Goal: Task Accomplishment & Management: Use online tool/utility

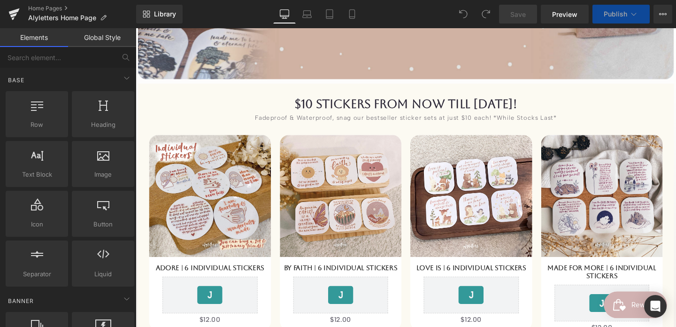
scroll to position [353, 0]
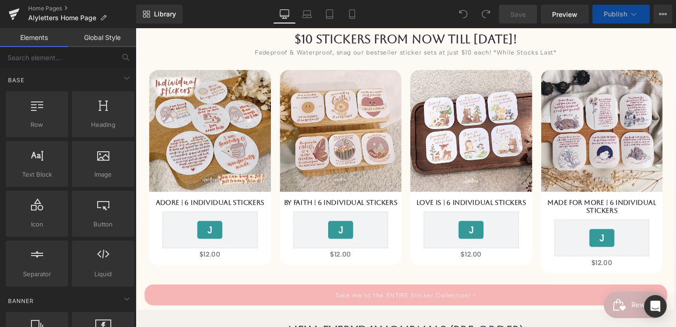
click at [443, 297] on link "Take me to the ENTIRE Sticker Collection! >" at bounding box center [419, 308] width 549 height 22
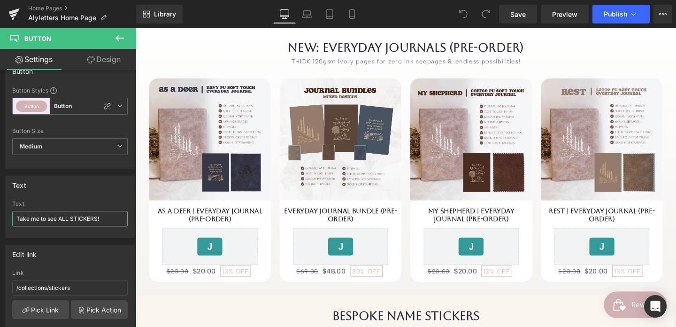
scroll to position [653, 0]
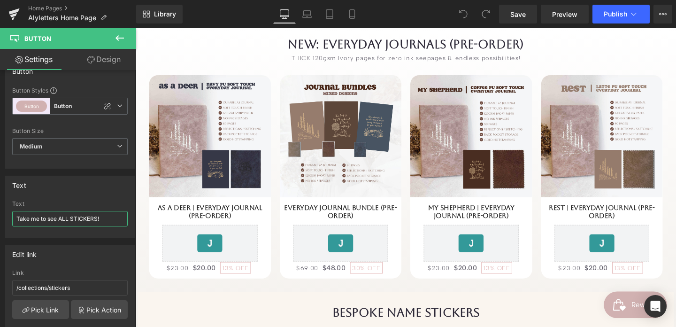
type input "Take me to see ALL STICKERS!"
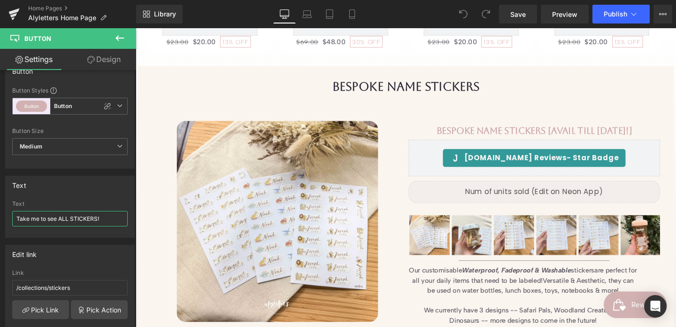
scroll to position [894, 0]
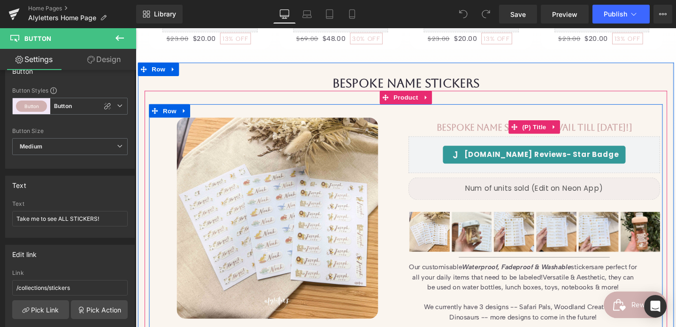
click at [599, 130] on link "Bespoke Name Stickers [AVAIL TILL [DATE]!]" at bounding box center [555, 132] width 206 height 11
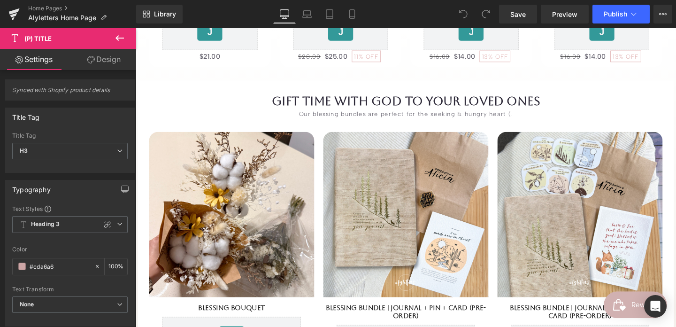
scroll to position [3358, 0]
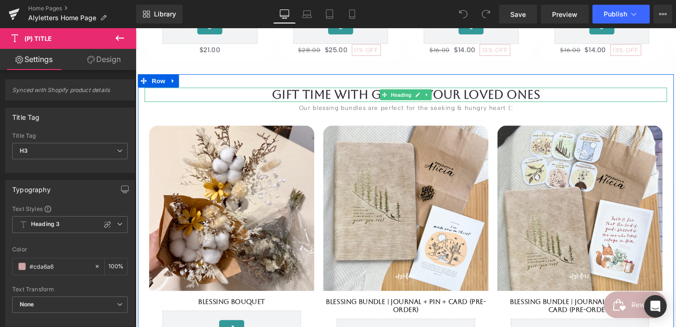
click at [364, 99] on h1 "gift time with God to your loved ones" at bounding box center [419, 98] width 549 height 15
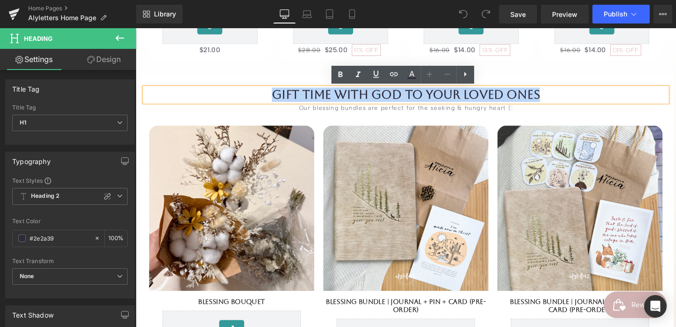
drag, startPoint x: 289, startPoint y: 98, endPoint x: 617, endPoint y: 97, distance: 328.9
click at [618, 97] on h1 "gift time with God to your loved ones" at bounding box center [419, 98] width 549 height 15
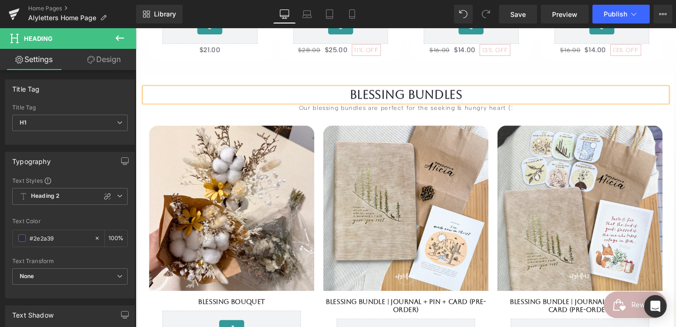
click at [136, 28] on div at bounding box center [136, 28] width 0 height 0
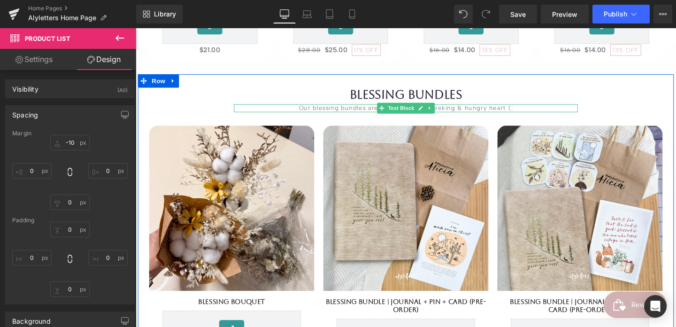
click at [521, 110] on div "Our blessing bundles are perfect for the seeking & hungry heart (:" at bounding box center [419, 112] width 361 height 8
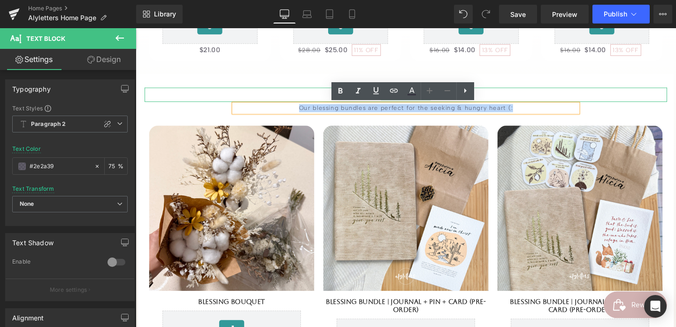
drag, startPoint x: 531, startPoint y: 111, endPoint x: 357, endPoint y: 100, distance: 174.9
click at [356, 100] on div "Blessing Bundles Heading Our blessing bundles are perfect for the seeking & hun…" at bounding box center [419, 245] width 563 height 308
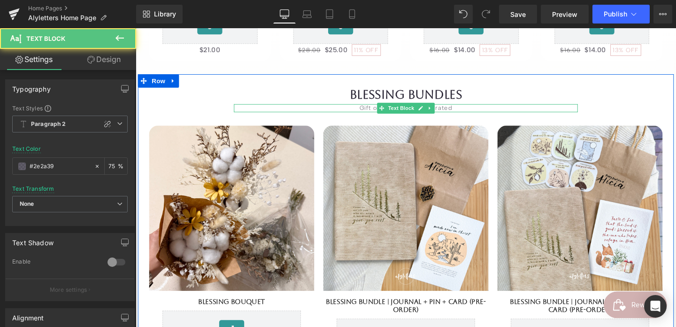
click at [369, 110] on div "Gift our thoughtfully curated" at bounding box center [419, 112] width 361 height 8
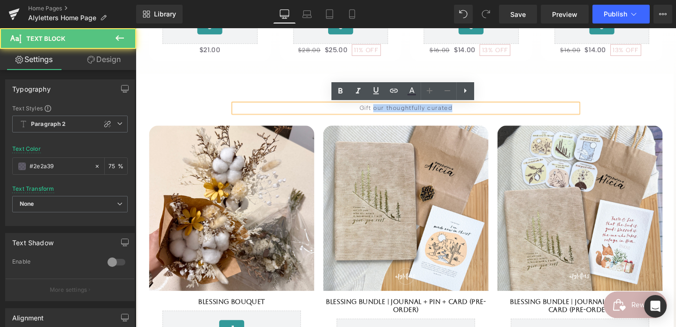
drag, startPoint x: 389, startPoint y: 110, endPoint x: 515, endPoint y: 110, distance: 126.2
click at [513, 111] on div "Gift our thoughtfully curated" at bounding box center [419, 112] width 361 height 8
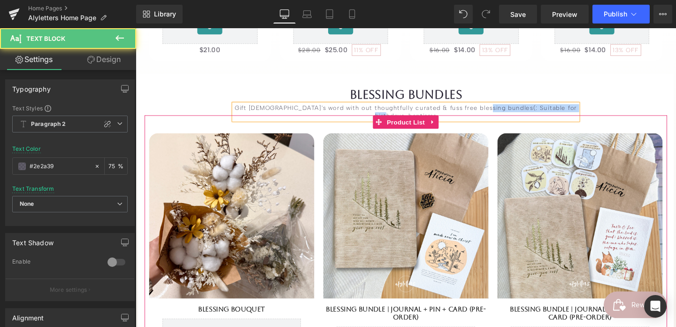
drag, startPoint x: 495, startPoint y: 109, endPoint x: 631, endPoint y: 117, distance: 136.3
click at [631, 117] on div "Blessing Bundles Heading Gift [DEMOGRAPHIC_DATA]'s word with out thoughtfully c…" at bounding box center [419, 249] width 563 height 317
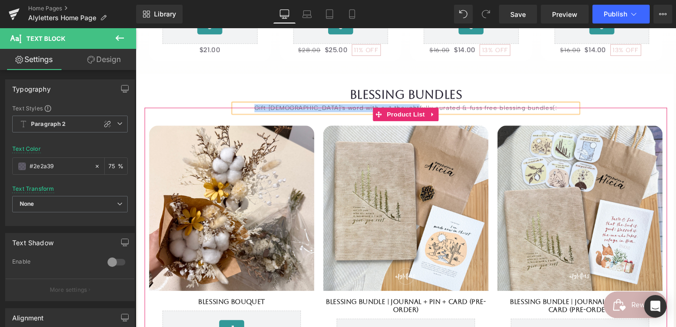
drag, startPoint x: 294, startPoint y: 110, endPoint x: 431, endPoint y: 109, distance: 136.5
click at [418, 113] on div "Blessing Bundles Heading Gift [DEMOGRAPHIC_DATA]'s word with out thoughtfully c…" at bounding box center [419, 245] width 563 height 308
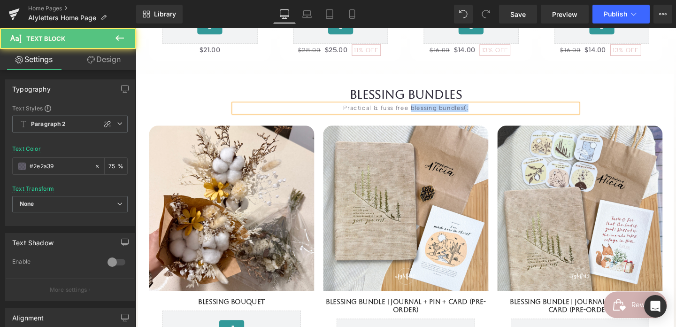
drag, startPoint x: 426, startPoint y: 108, endPoint x: 487, endPoint y: 107, distance: 61.9
click at [487, 108] on div "Practical & fuss free blessing bundles(:" at bounding box center [419, 112] width 361 height 8
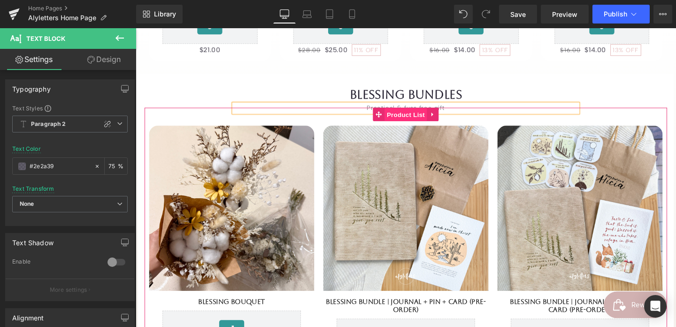
click at [407, 112] on span "Product List" at bounding box center [419, 119] width 45 height 14
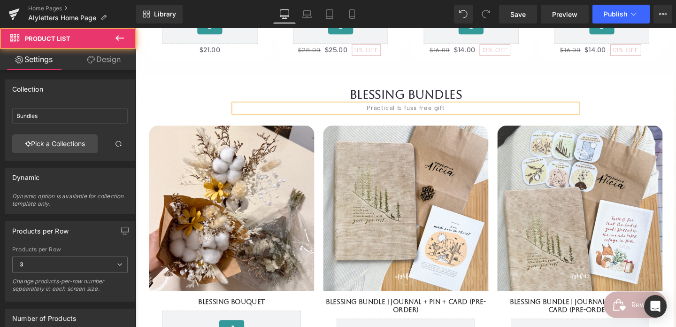
click at [410, 108] on div "Practical & fuss free gift" at bounding box center [419, 112] width 361 height 8
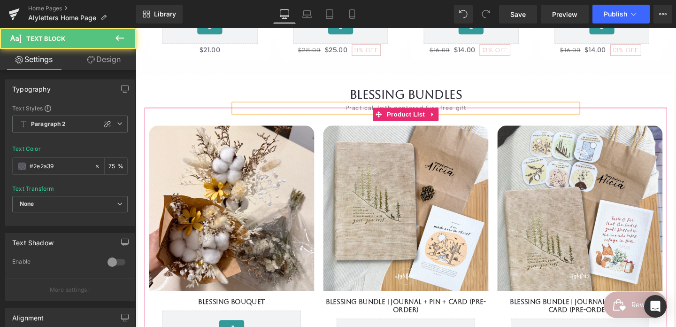
click at [430, 108] on div "Practical, faith centered fuss free gift" at bounding box center [419, 112] width 361 height 8
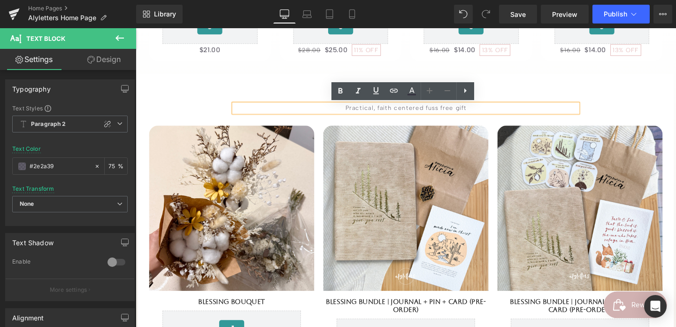
click at [429, 109] on div "Practical, faith centered fuss free gift" at bounding box center [419, 112] width 361 height 8
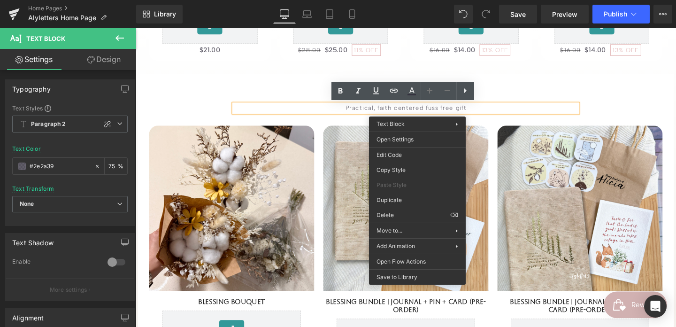
click at [433, 109] on div "Practical, faith centered fuss free gift" at bounding box center [419, 112] width 361 height 8
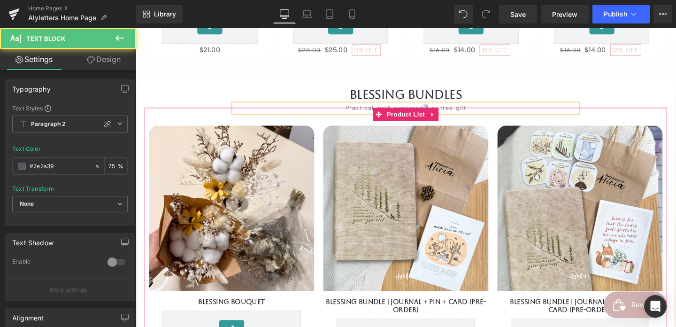
drag, startPoint x: 437, startPoint y: 111, endPoint x: 409, endPoint y: 111, distance: 27.7
click at [409, 111] on div "Blessing Bundles Heading Practical, faith centered fuss free gift Text Block Sa…" at bounding box center [419, 245] width 563 height 308
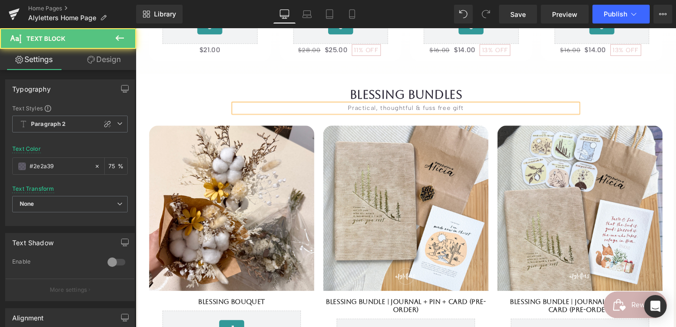
click at [499, 109] on div "Practical, thoughtful & fuss free gift" at bounding box center [419, 112] width 361 height 8
drag, startPoint x: 476, startPoint y: 111, endPoint x: 549, endPoint y: 110, distance: 72.7
click at [548, 110] on div "Practical, thoughtful & fuss free gift bundles for all occasions(:" at bounding box center [419, 112] width 361 height 8
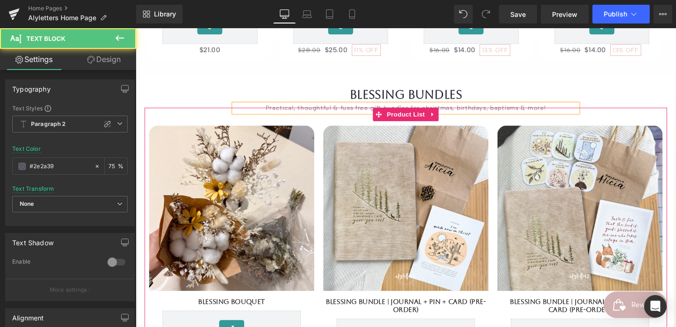
click at [467, 109] on div "Practical, thoughtful & fuss free gift bundles for christmas, birthdays, baptis…" at bounding box center [419, 112] width 361 height 8
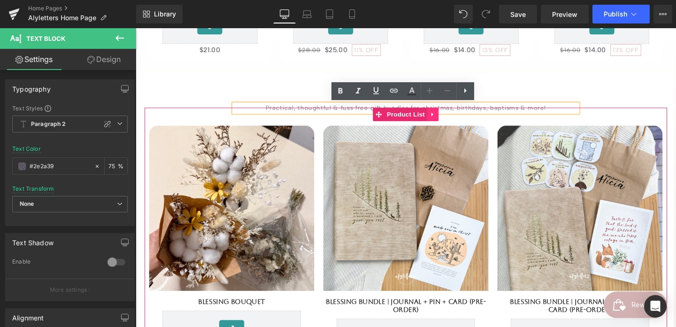
click at [445, 114] on link at bounding box center [448, 119] width 12 height 14
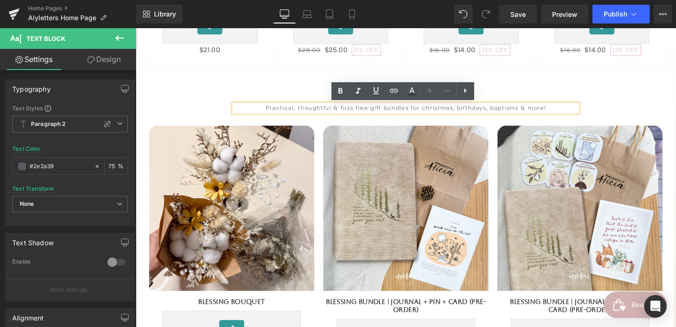
drag, startPoint x: 450, startPoint y: 109, endPoint x: 525, endPoint y: 109, distance: 74.6
click at [450, 109] on div "Practical, thoughtful & fuss free gift bundles for christmas, birthdays, baptis…" at bounding box center [419, 112] width 361 height 8
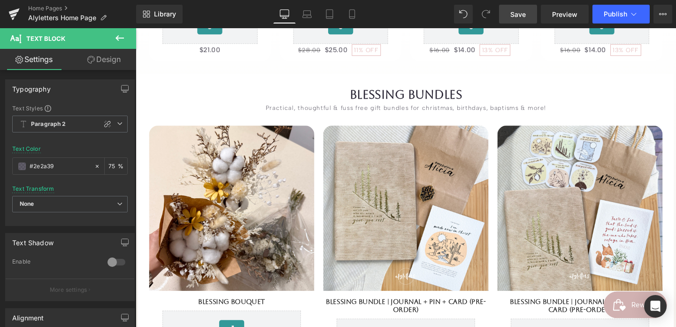
click at [510, 16] on link "Save" at bounding box center [518, 14] width 38 height 19
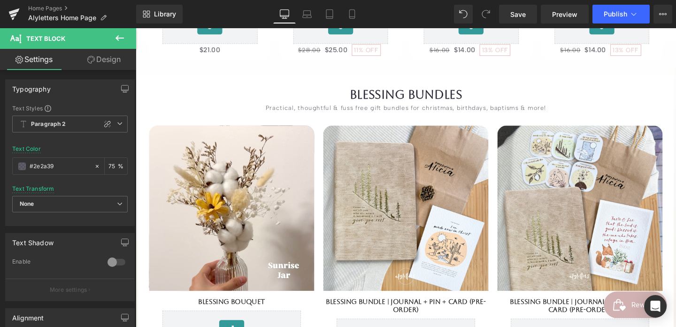
click at [288, 181] on img at bounding box center [237, 217] width 174 height 174
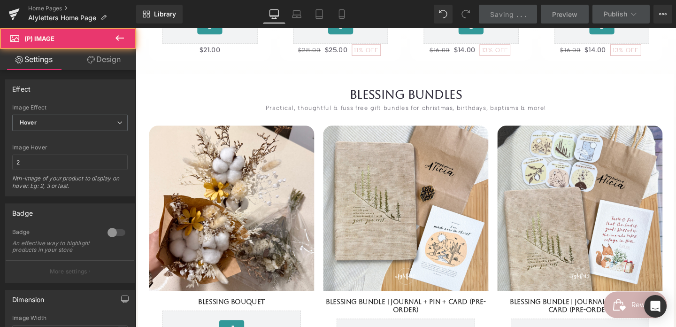
scroll to position [3265, 0]
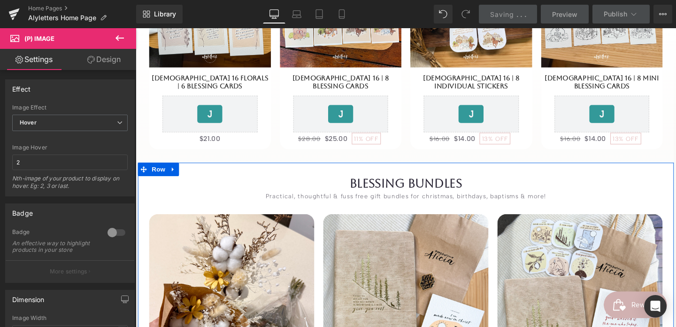
click at [149, 177] on span at bounding box center [144, 176] width 12 height 14
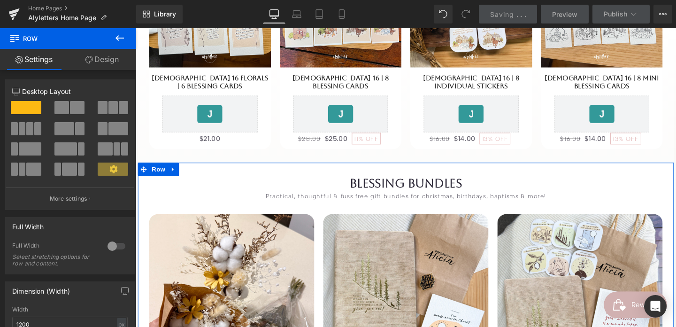
click at [149, 177] on span at bounding box center [144, 176] width 12 height 14
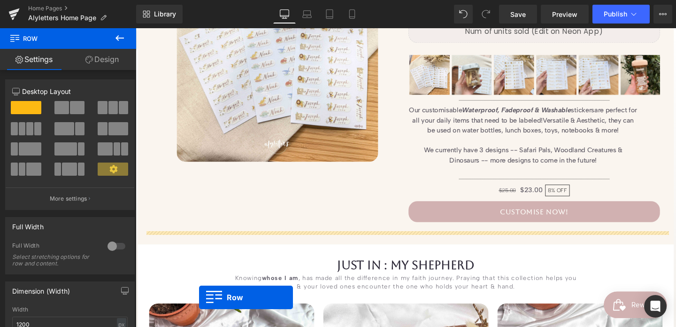
scroll to position [1077, 0]
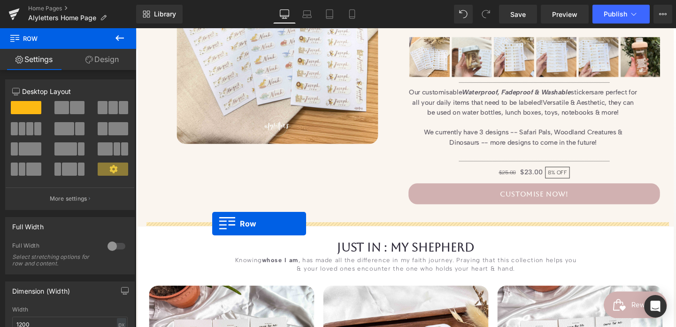
drag, startPoint x: 149, startPoint y: 177, endPoint x: 216, endPoint y: 233, distance: 87.2
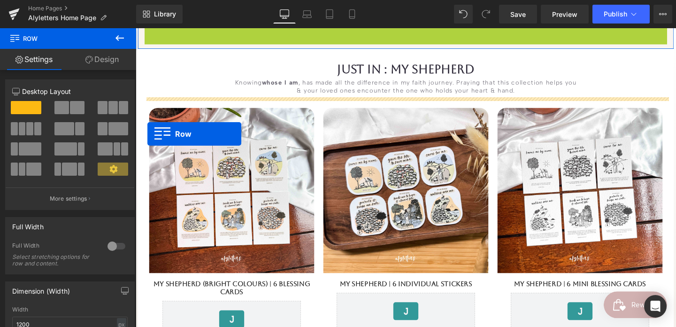
scroll to position [1273, 0]
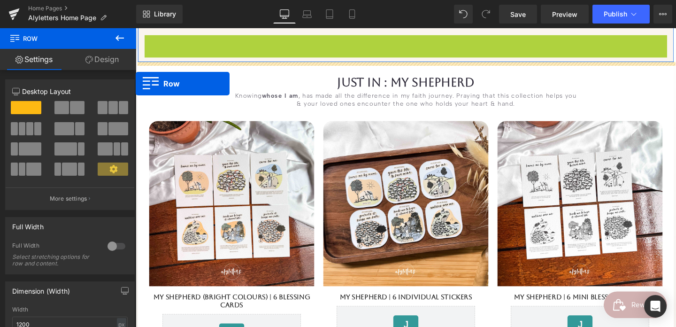
drag, startPoint x: 152, startPoint y: 157, endPoint x: 128, endPoint y: 68, distance: 92.9
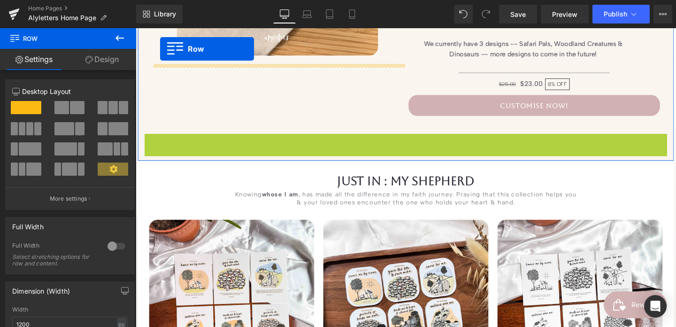
scroll to position [1151, 0]
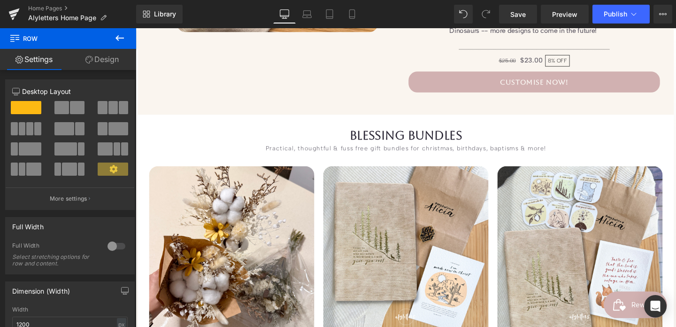
scroll to position [1196, 0]
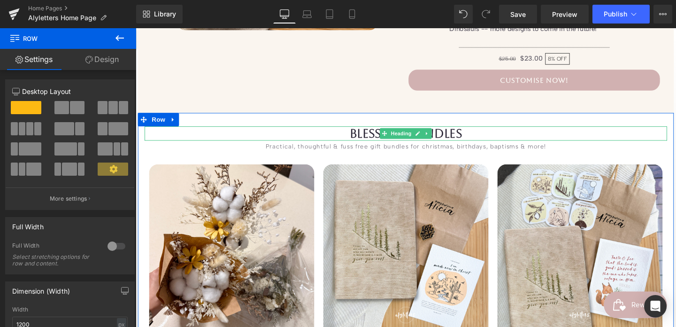
click at [489, 139] on h1 "Blessing Bundles" at bounding box center [419, 138] width 549 height 15
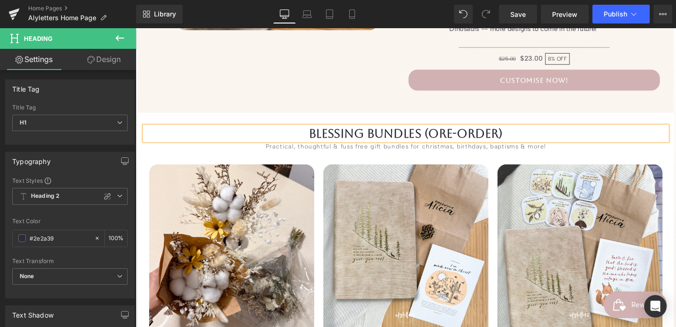
click at [454, 137] on h1 "Blessing Bundles (Ore-Order)" at bounding box center [419, 138] width 549 height 15
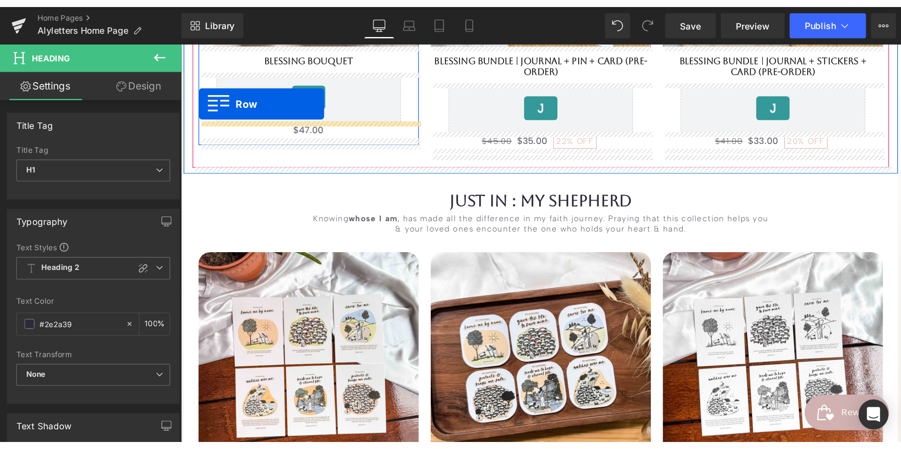
scroll to position [1492, 0]
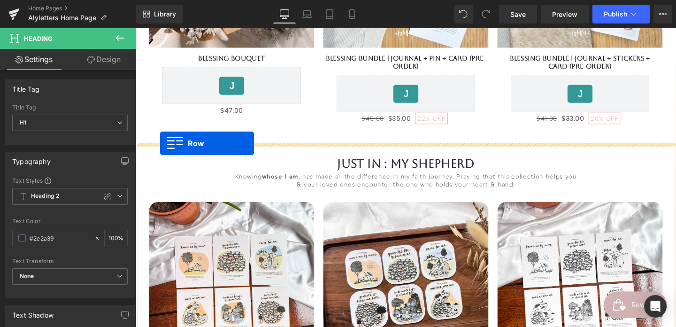
drag, startPoint x: 145, startPoint y: 197, endPoint x: 161, endPoint y: 149, distance: 50.0
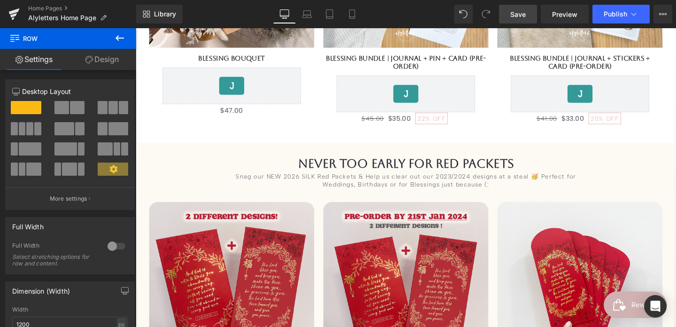
click at [521, 17] on span "Save" at bounding box center [517, 14] width 15 height 10
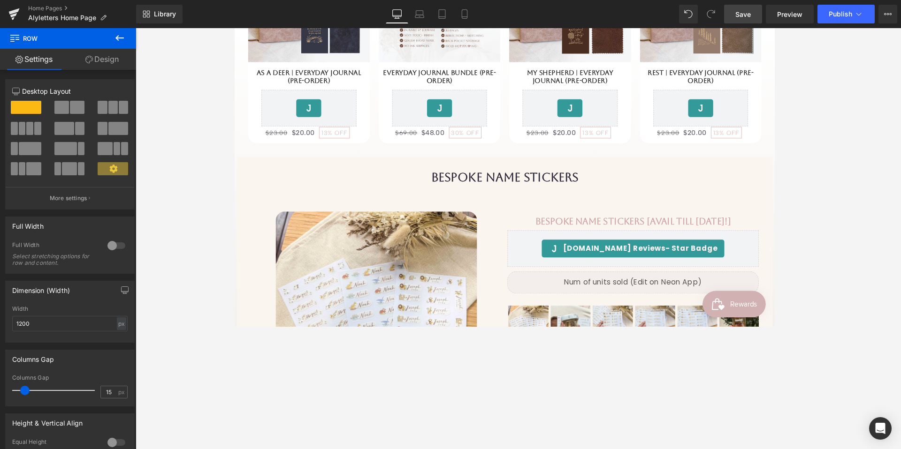
scroll to position [794, 0]
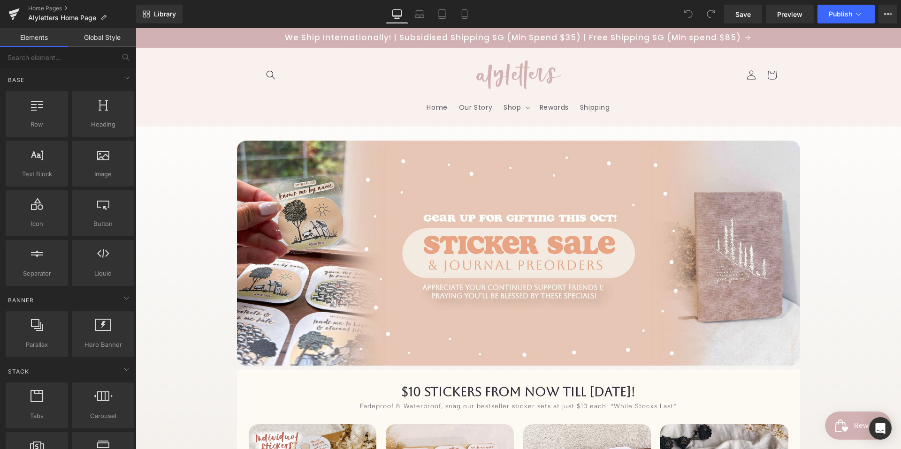
scroll to position [98, 0]
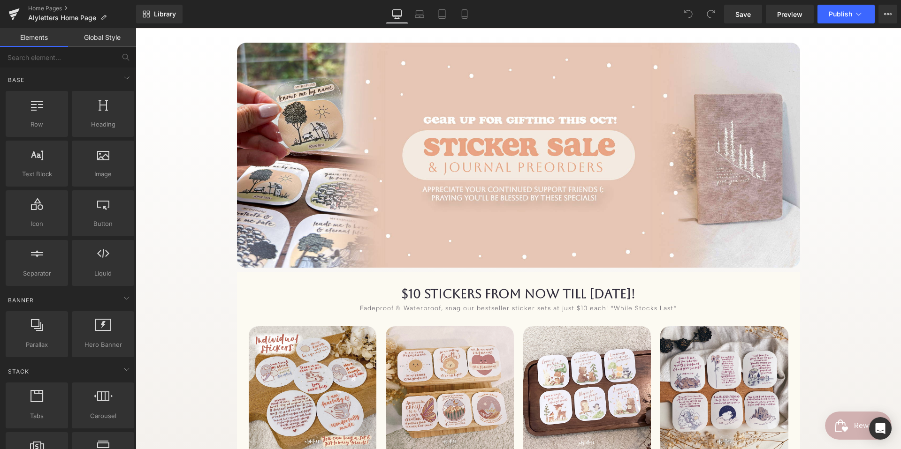
click at [436, 290] on h1 "$10 Stickers from now till [DATE]!" at bounding box center [518, 294] width 549 height 15
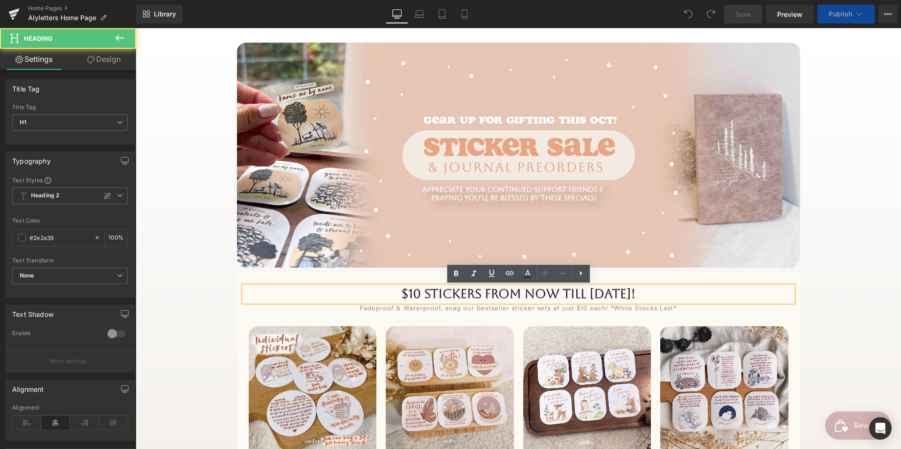
click at [653, 297] on h1 "$10 Stickers from now till [DATE]!" at bounding box center [518, 294] width 549 height 15
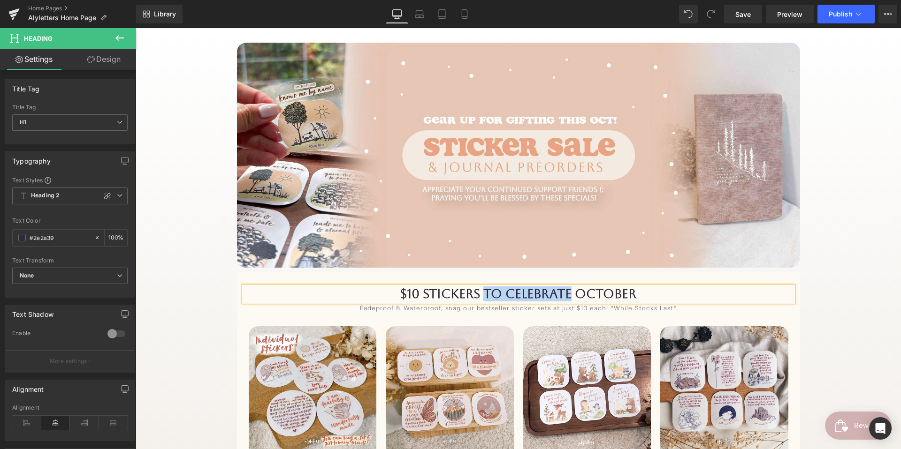
drag, startPoint x: 487, startPoint y: 294, endPoint x: 572, endPoint y: 295, distance: 84.9
click at [572, 295] on h1 "$10 Stickers to celebrate OCTOBER" at bounding box center [518, 294] width 549 height 15
click at [655, 293] on h1 "$10 Stickers to celebrate OCTOBER" at bounding box center [518, 294] width 549 height 15
click at [741, 21] on link "Save" at bounding box center [743, 14] width 38 height 19
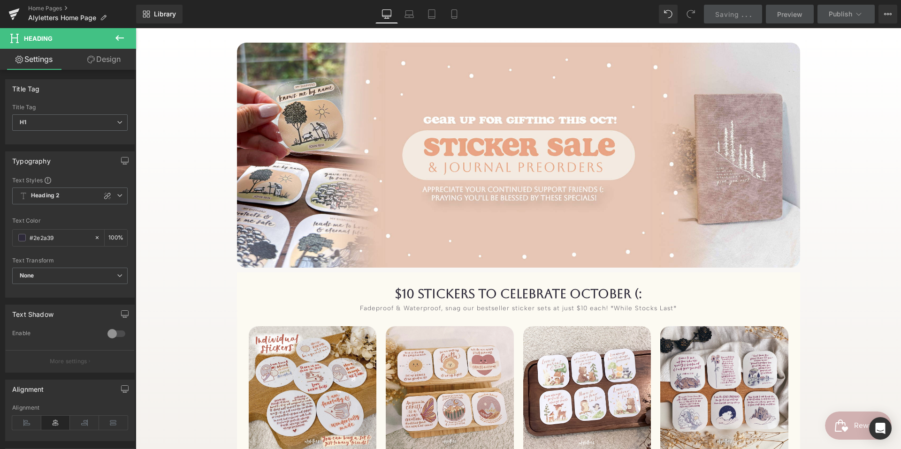
click at [640, 262] on img at bounding box center [518, 155] width 563 height 225
click at [444, 279] on div "$10 Stickers to celebrate OCTOBER (: Heading Fadeproof & Waterproof, snag our b…" at bounding box center [518, 426] width 563 height 306
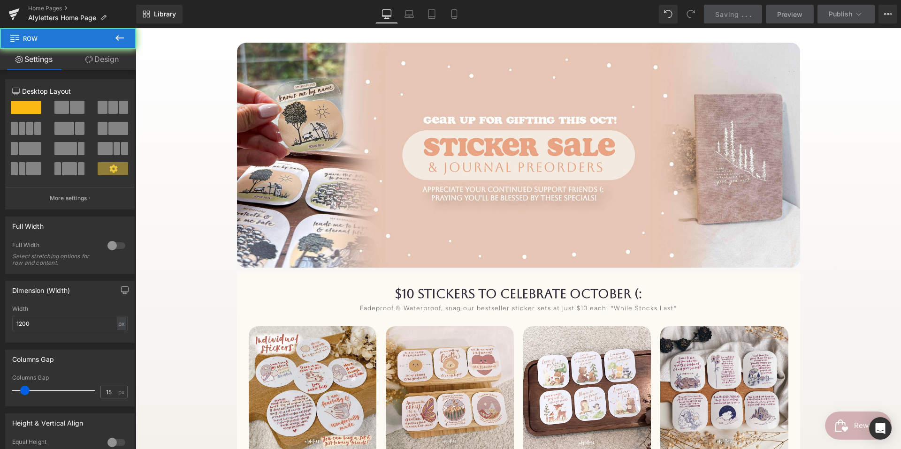
scroll to position [436, 0]
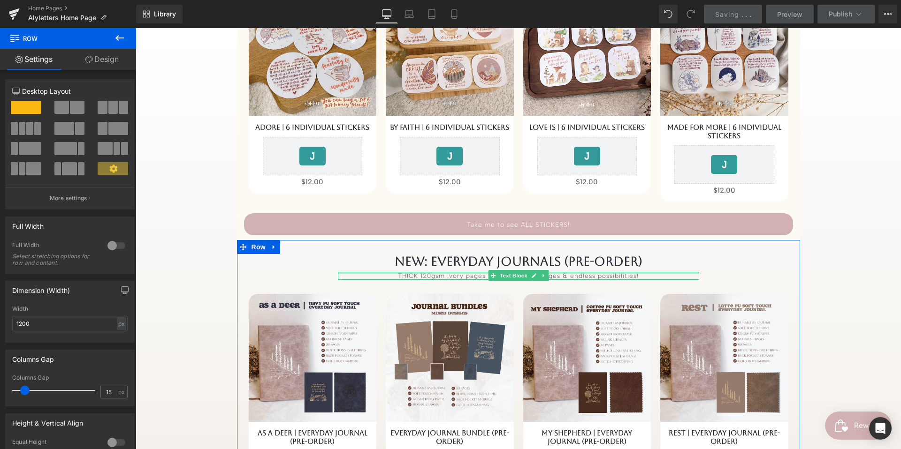
click at [638, 273] on div "THICK 120gsm Ivory pages for zero ink seepages & endless possibilities! Text Bl…" at bounding box center [518, 276] width 361 height 8
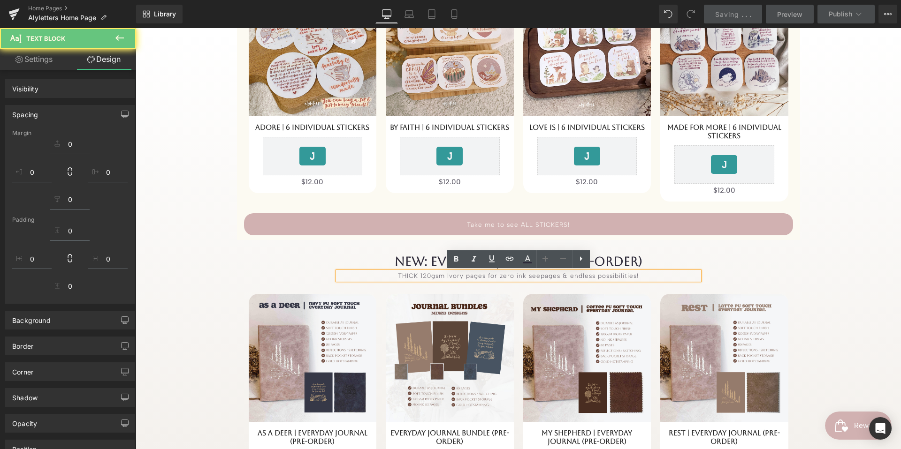
click at [391, 272] on div "THICK 120gsm Ivory pages for zero ink seepages & endless possibilities!" at bounding box center [518, 276] width 361 height 8
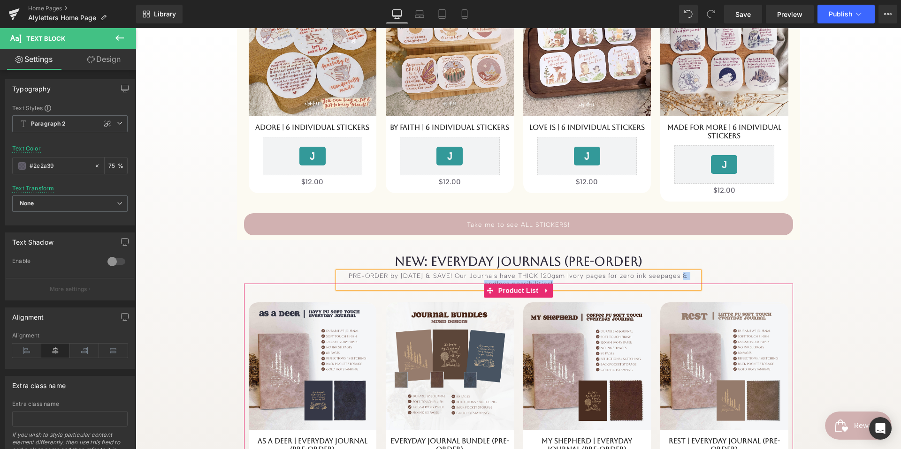
drag, startPoint x: 683, startPoint y: 274, endPoint x: 685, endPoint y: 288, distance: 13.9
click at [685, 288] on div "NEW: Everyday Journals (Pre-Order) Heading PRE-ORDER by 12 OCT & SAVE! Our Jour…" at bounding box center [518, 389] width 563 height 271
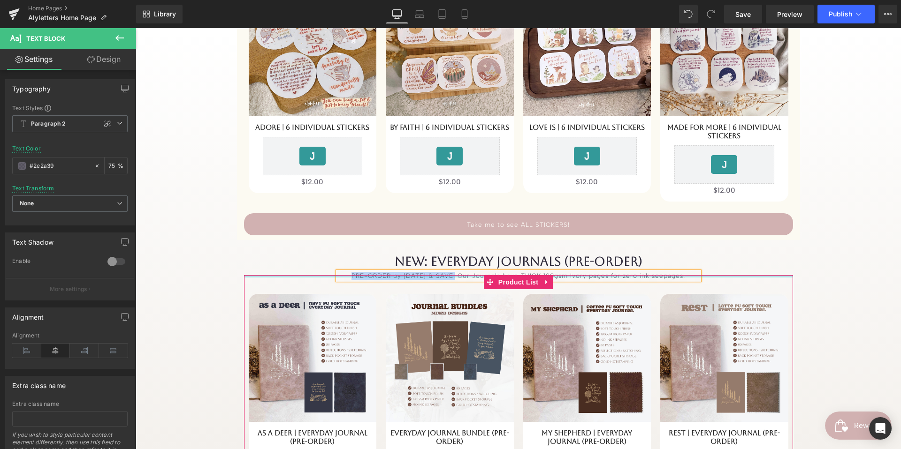
drag, startPoint x: 343, startPoint y: 274, endPoint x: 453, endPoint y: 276, distance: 109.3
click at [456, 276] on div "NEW: Everyday Journals (Pre-Order) Heading PRE-ORDER by 12 OCT & SAVE! Our Jour…" at bounding box center [518, 385] width 563 height 263
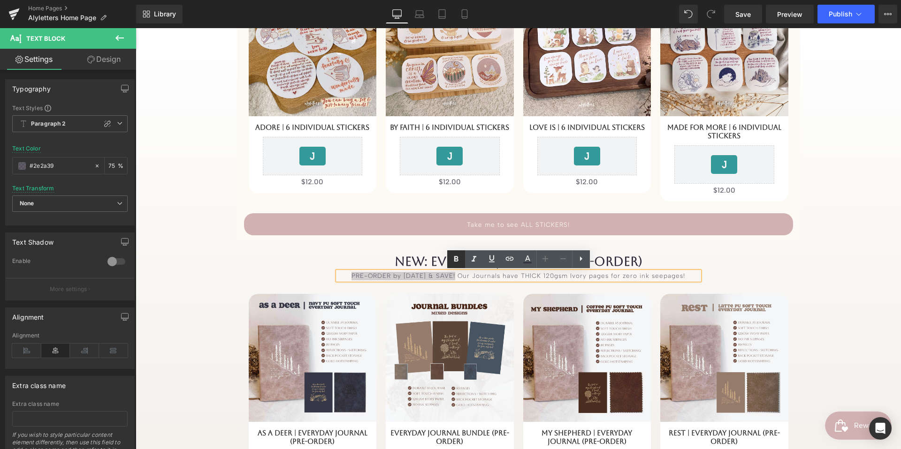
click at [456, 254] on icon at bounding box center [455, 259] width 11 height 11
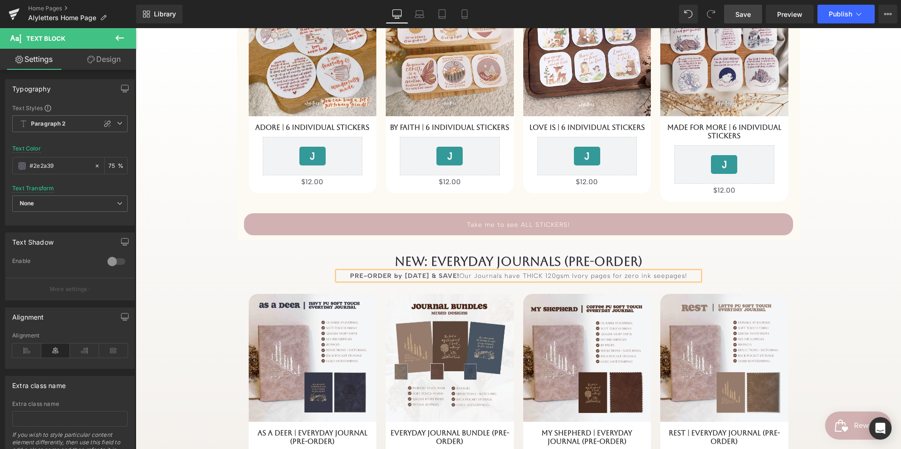
click at [754, 15] on link "Save" at bounding box center [743, 14] width 38 height 19
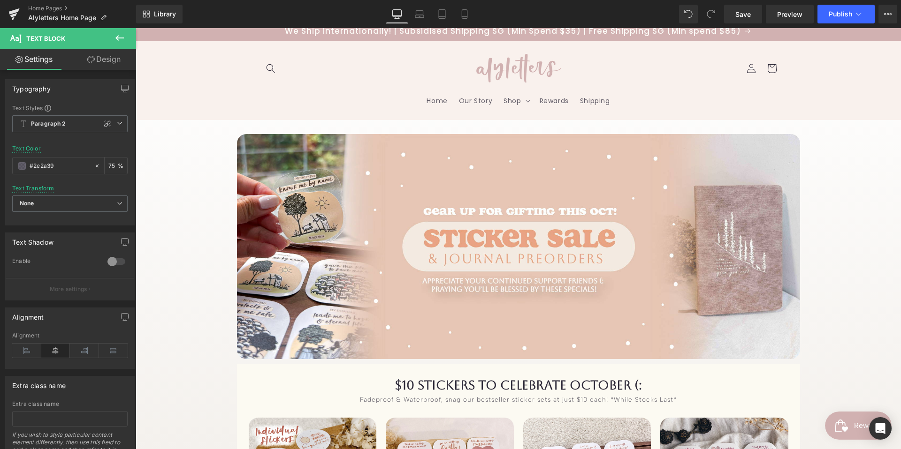
scroll to position [0, 0]
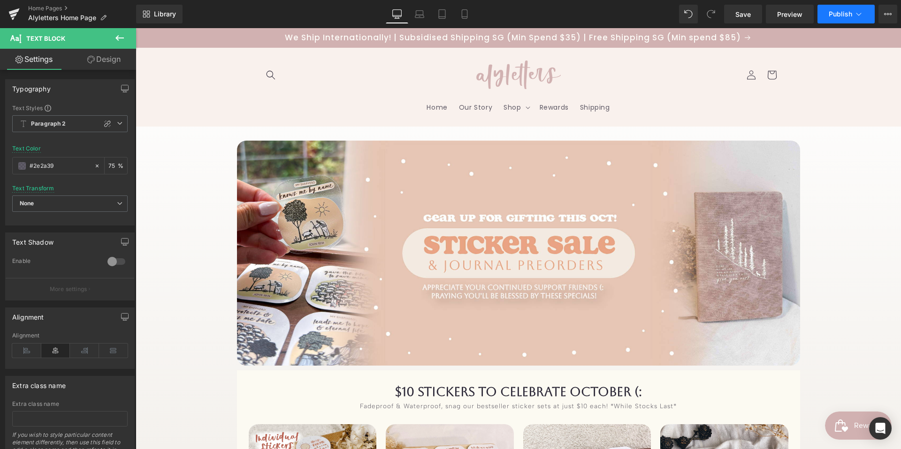
click at [828, 17] on button "Publish" at bounding box center [845, 14] width 57 height 19
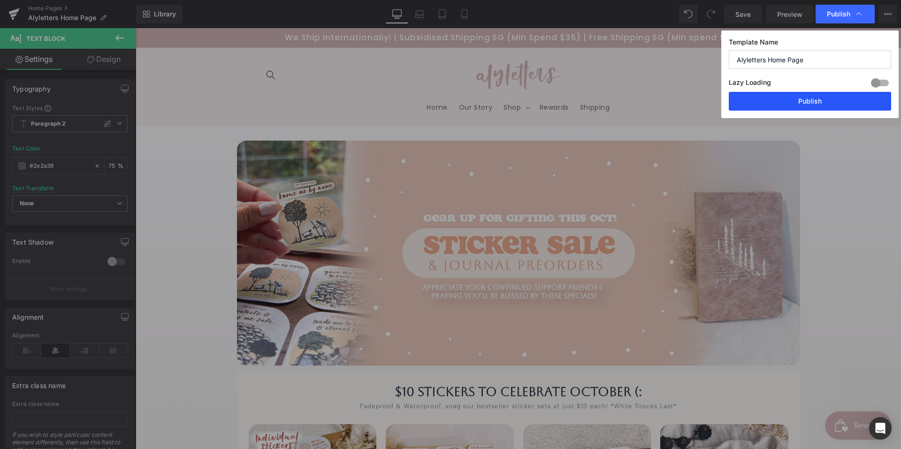
click at [826, 99] on button "Publish" at bounding box center [810, 101] width 162 height 19
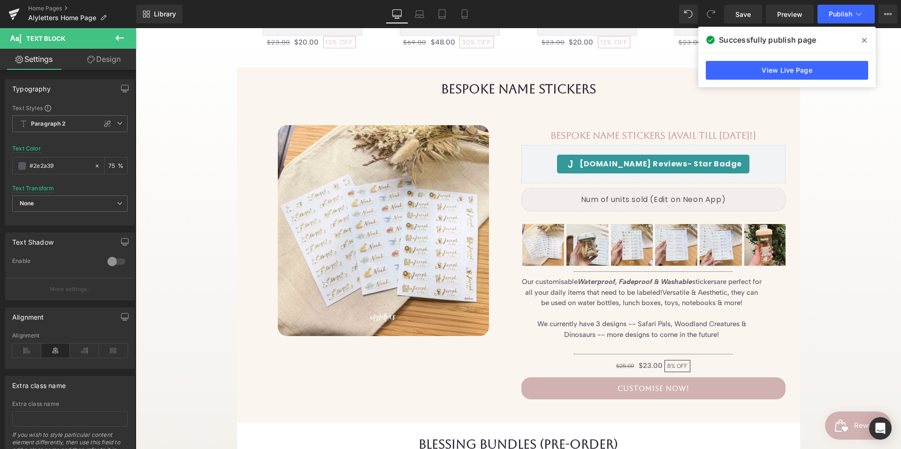
scroll to position [894, 0]
